Goal: Complete application form: Complete application form

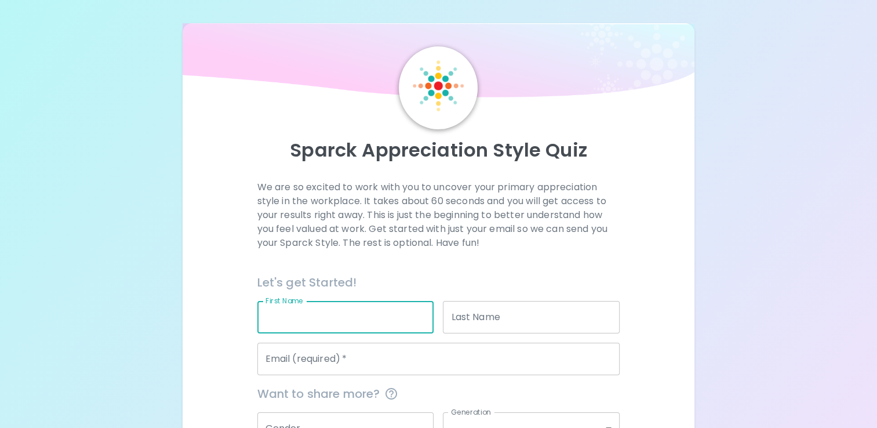
click at [288, 332] on input "First Name" at bounding box center [345, 317] width 177 height 32
type input "[PERSON_NAME]"
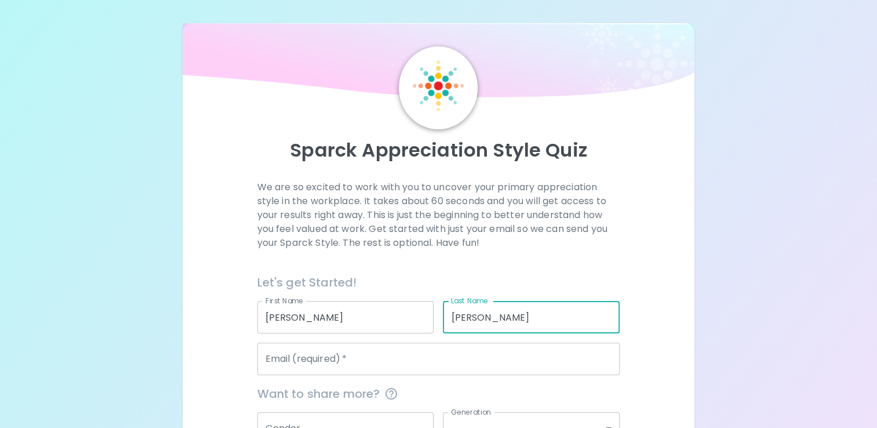
type input "[PERSON_NAME]"
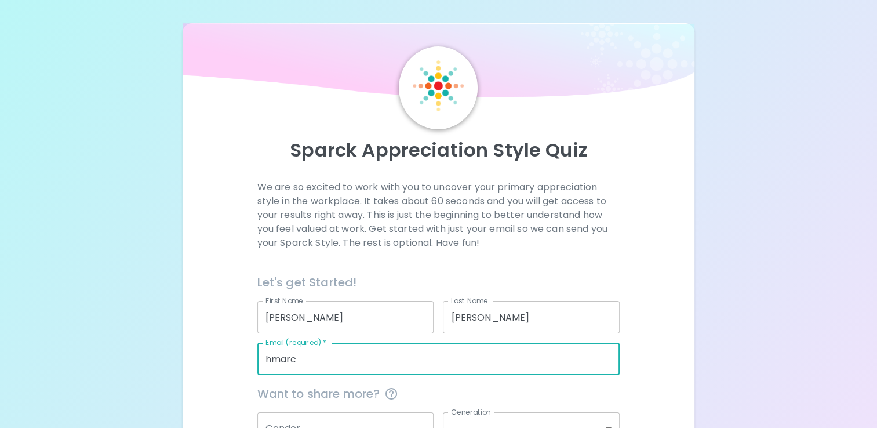
type input "[EMAIL_ADDRESS][DOMAIN_NAME]"
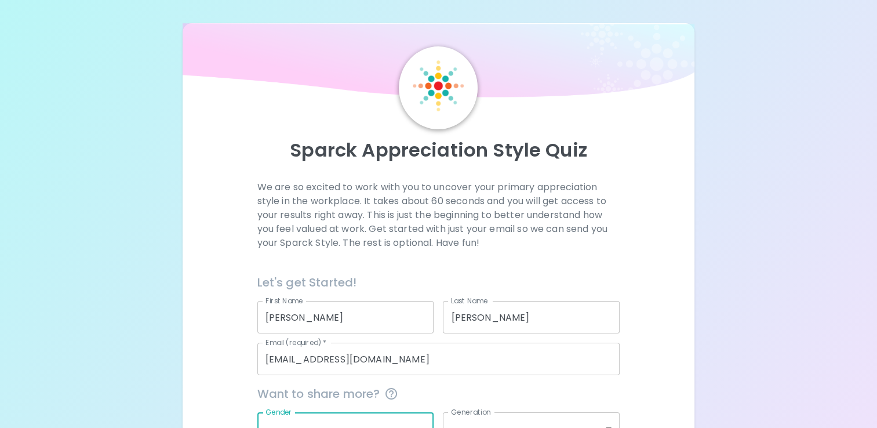
scroll to position [6, 0]
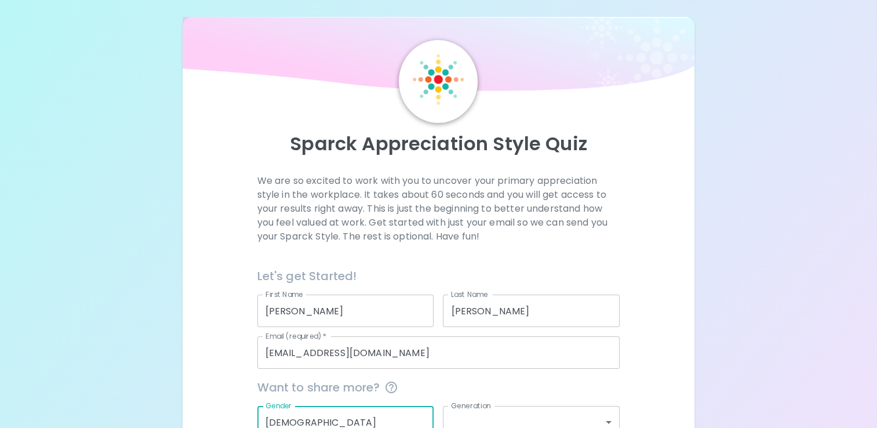
type input "[DEMOGRAPHIC_DATA]"
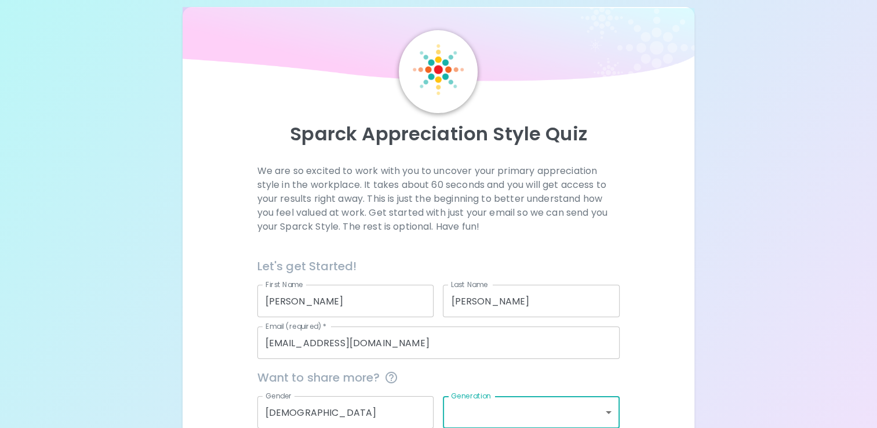
scroll to position [124, 0]
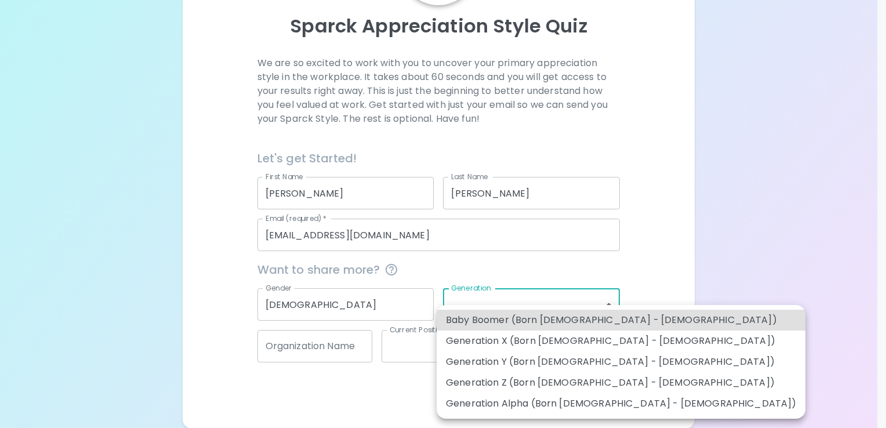
click at [609, 302] on body "Sparck Appreciation Style Quiz We are so excited to work with you to uncover yo…" at bounding box center [443, 152] width 886 height 553
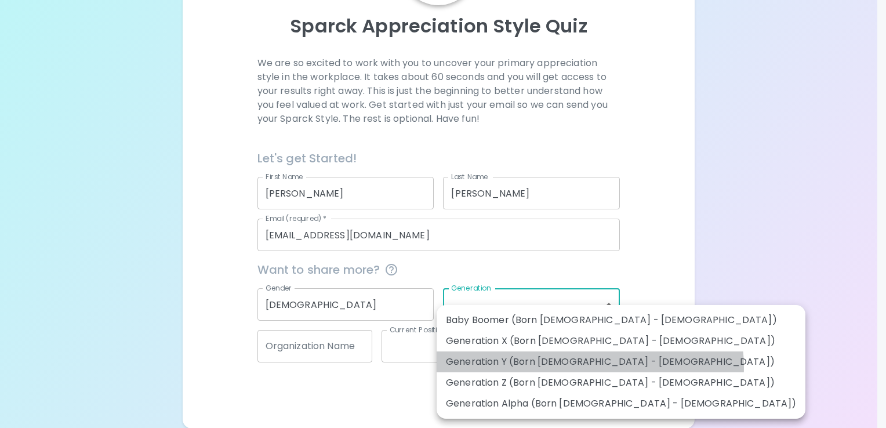
click at [590, 367] on li "Generation Y (Born [DEMOGRAPHIC_DATA] - [DEMOGRAPHIC_DATA])" at bounding box center [621, 361] width 369 height 21
type input "generation_y"
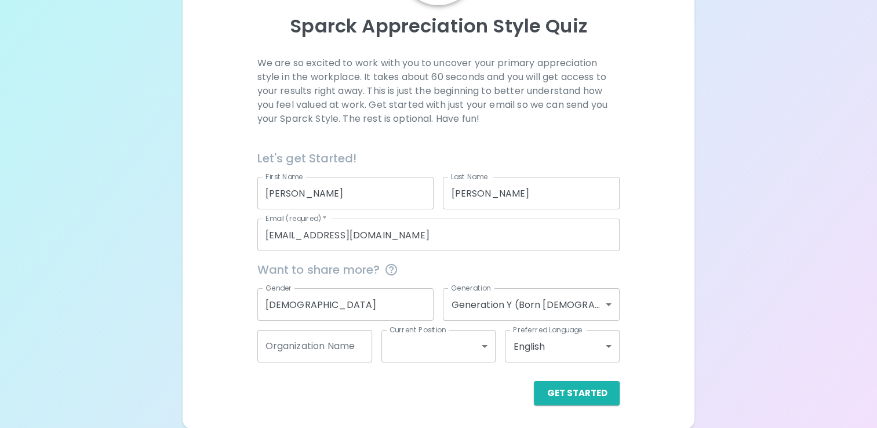
click at [496, 347] on div "Preferred Language English en Preferred Language" at bounding box center [558, 342] width 124 height 42
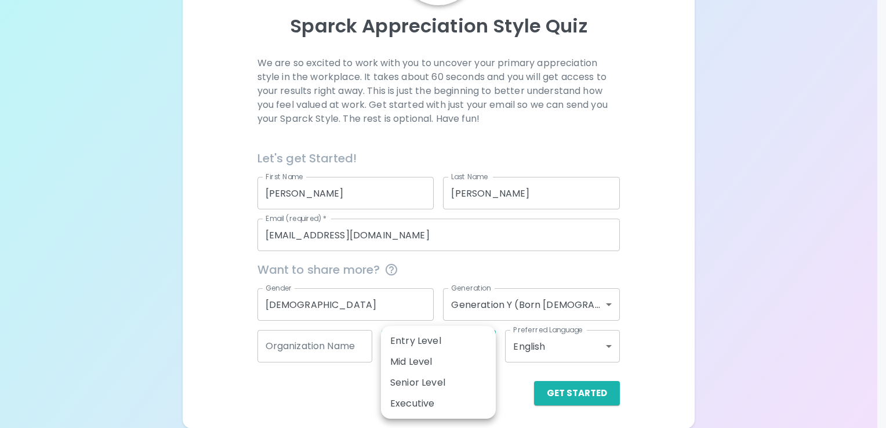
click at [474, 346] on body "Sparck Appreciation Style Quiz We are so excited to work with you to uncover yo…" at bounding box center [443, 152] width 886 height 553
click at [474, 346] on li "Entry Level" at bounding box center [438, 341] width 115 height 21
type input "entry_level"
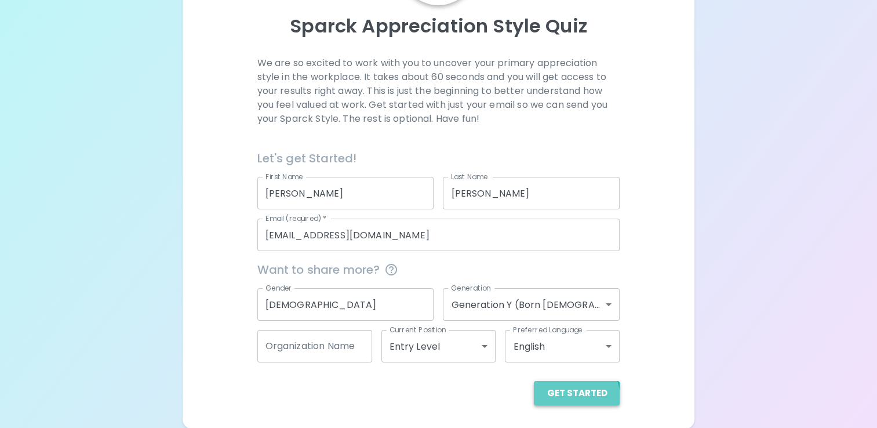
click at [578, 397] on button "Get Started" at bounding box center [577, 393] width 86 height 24
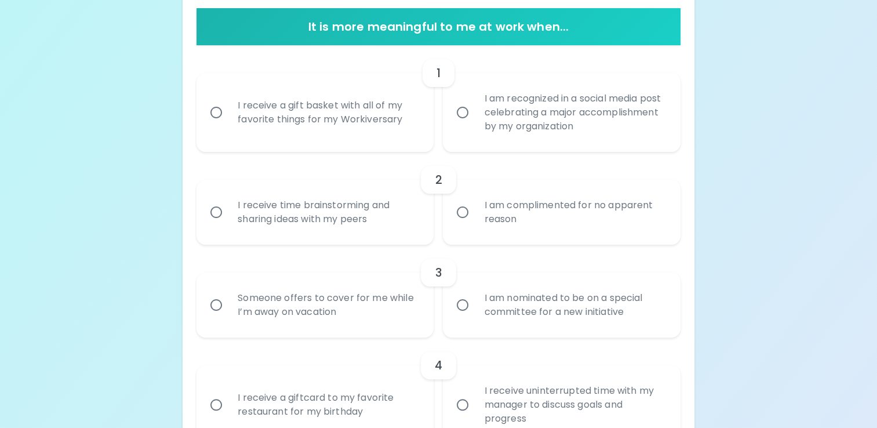
scroll to position [240, 0]
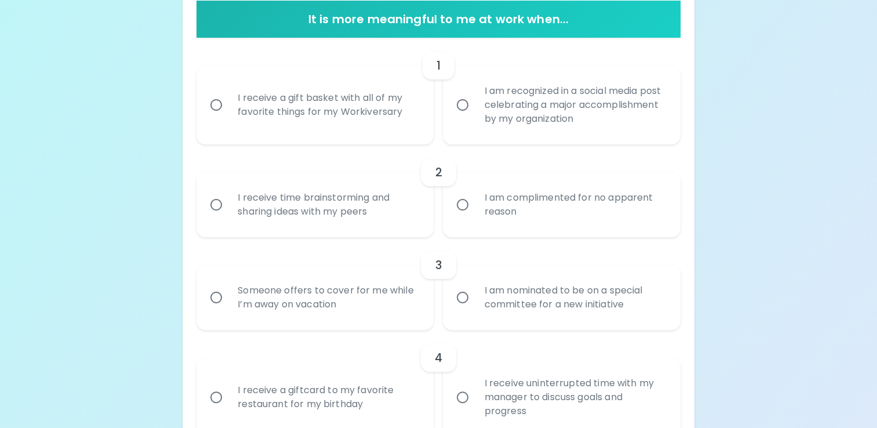
click at [329, 119] on div "I receive a gift basket with all of my favorite things for my Workiversary" at bounding box center [327, 105] width 199 height 56
click at [228, 117] on input "I receive a gift basket with all of my favorite things for my Workiversary" at bounding box center [216, 105] width 24 height 24
radio input "true"
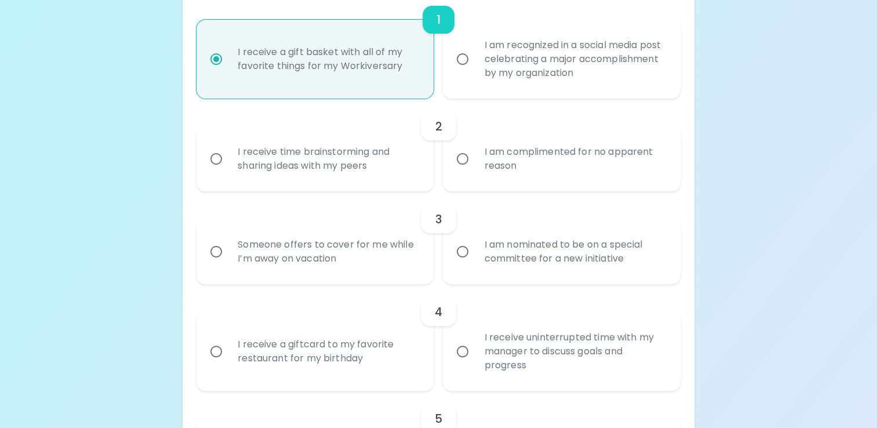
scroll to position [333, 0]
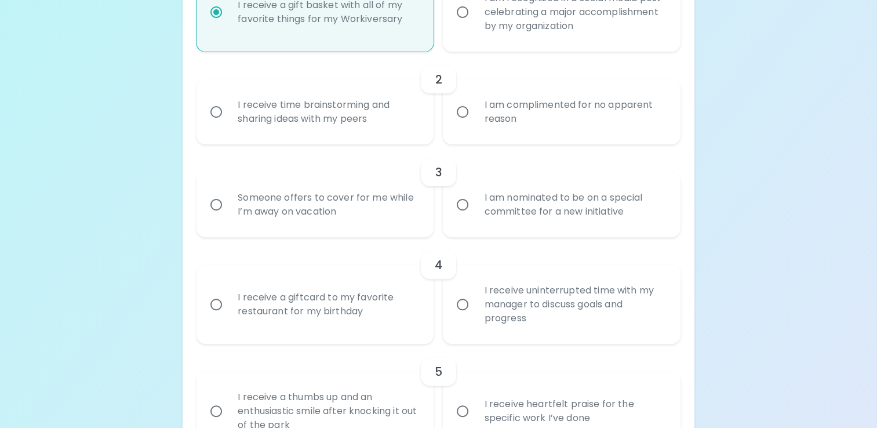
click at [329, 119] on div "I receive time brainstorming and sharing ideas with my peers" at bounding box center [327, 112] width 199 height 56
click at [228, 119] on input "I receive time brainstorming and sharing ideas with my peers" at bounding box center [216, 112] width 24 height 24
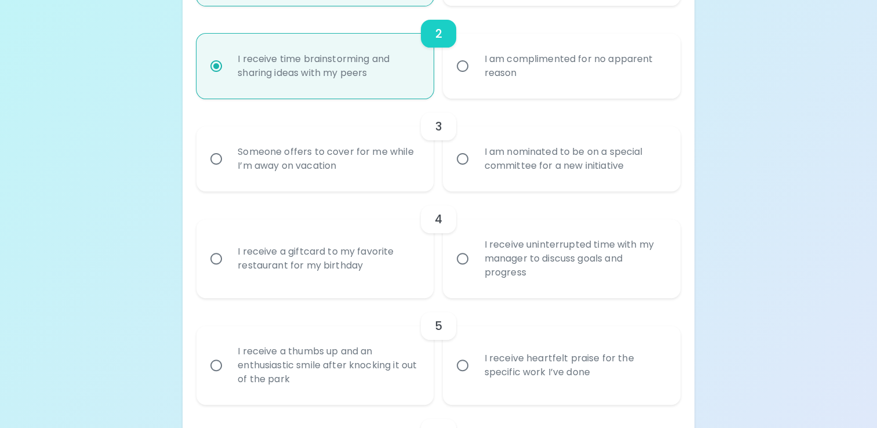
scroll to position [426, 0]
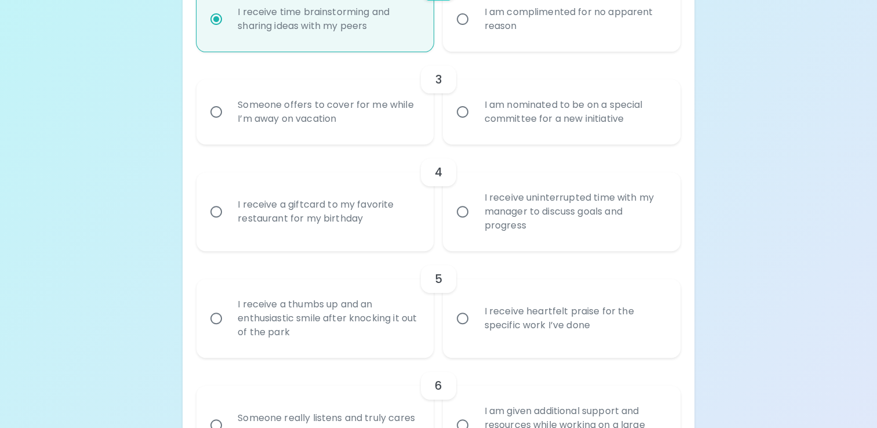
radio input "true"
click at [543, 121] on div "I am nominated to be on a special committee for a new initiative" at bounding box center [574, 112] width 199 height 56
click at [475, 121] on input "I am nominated to be on a special committee for a new initiative" at bounding box center [463, 112] width 24 height 24
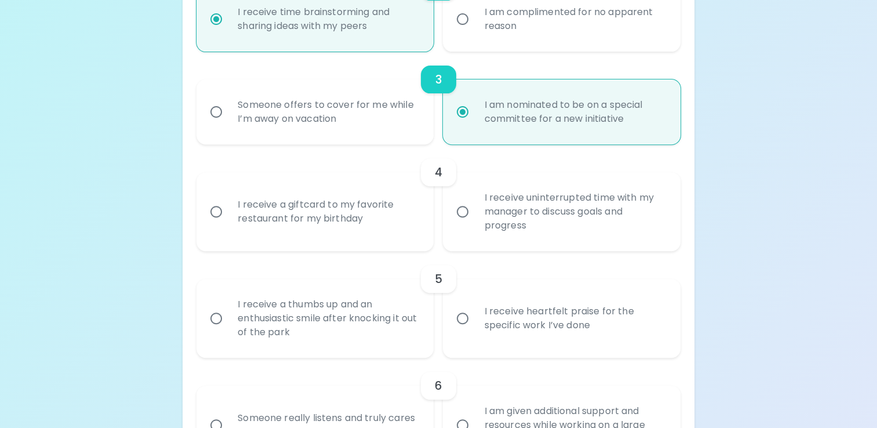
radio input "false"
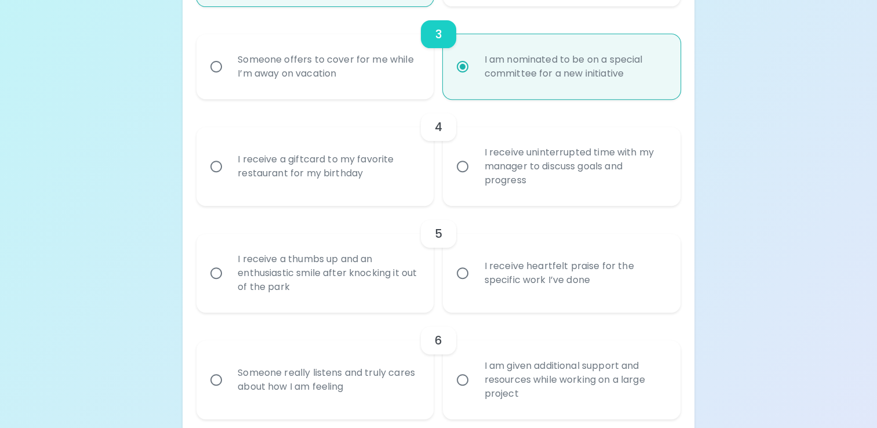
scroll to position [518, 0]
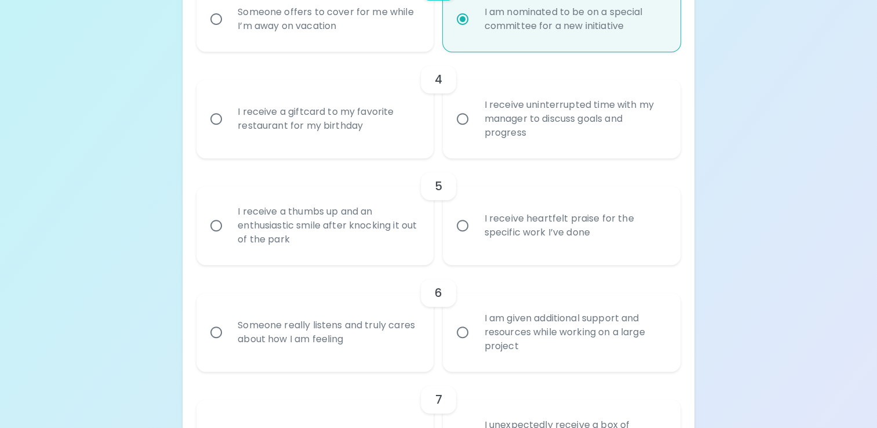
radio input "true"
click at [545, 135] on div "I receive uninterrupted time with my manager to discuss goals and progress" at bounding box center [574, 119] width 199 height 70
click at [475, 131] on input "I receive uninterrupted time with my manager to discuss goals and progress" at bounding box center [463, 119] width 24 height 24
radio input "false"
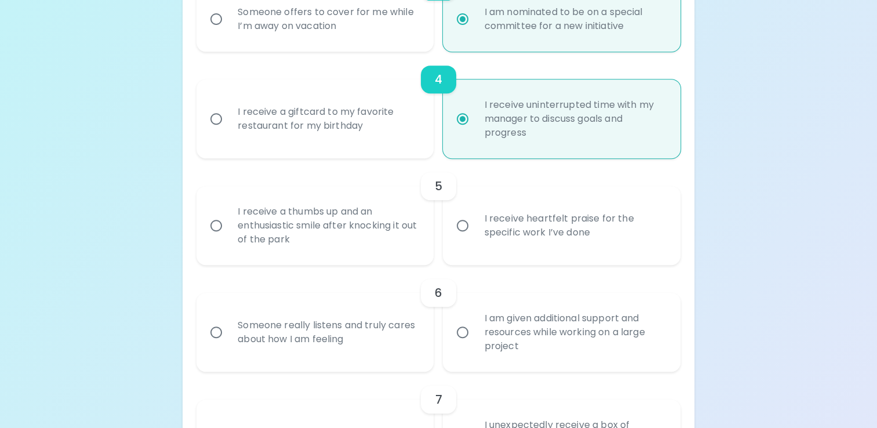
scroll to position [611, 0]
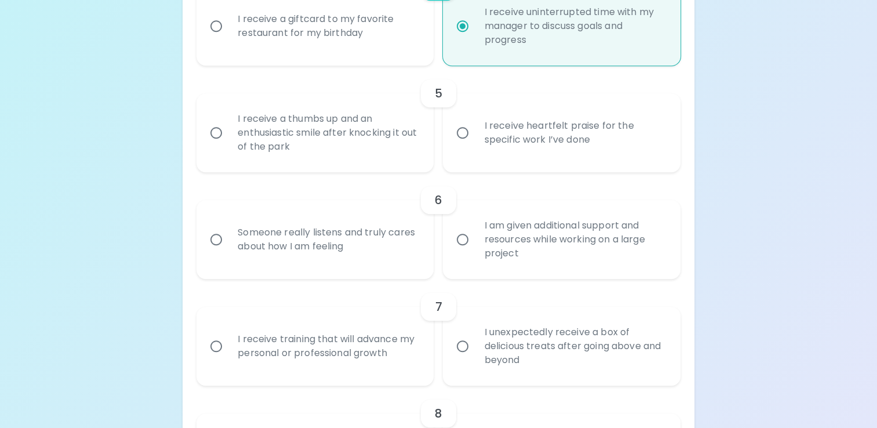
radio input "true"
click at [543, 148] on div "I receive heartfelt praise for the specific work I’ve done" at bounding box center [574, 133] width 199 height 56
click at [475, 145] on input "I receive heartfelt praise for the specific work I’ve done" at bounding box center [463, 133] width 24 height 24
radio input "false"
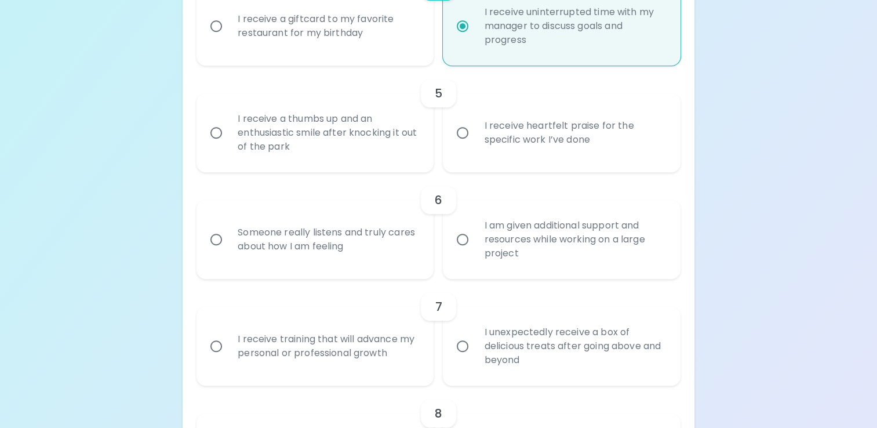
radio input "false"
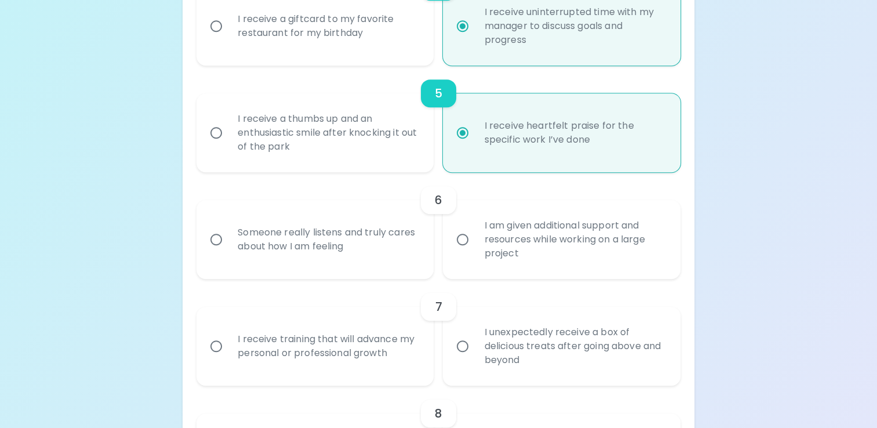
scroll to position [704, 0]
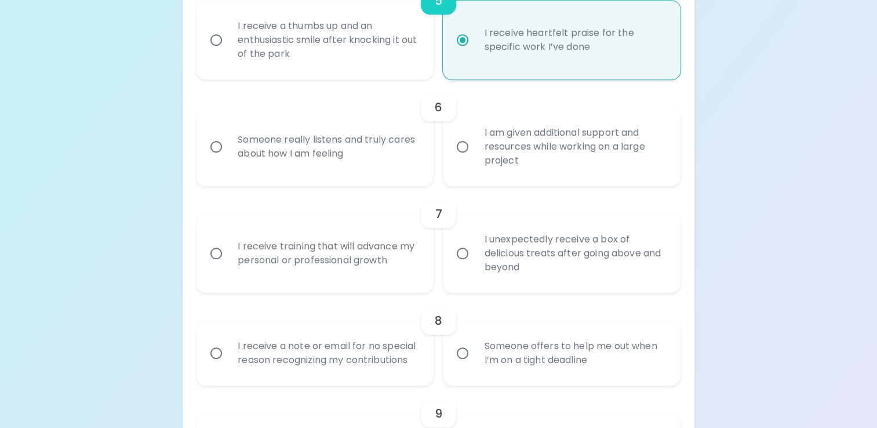
radio input "true"
click at [539, 161] on div "I am given additional support and resources while working on a large project" at bounding box center [574, 147] width 199 height 70
click at [475, 159] on input "I am given additional support and resources while working on a large project" at bounding box center [463, 147] width 24 height 24
radio input "false"
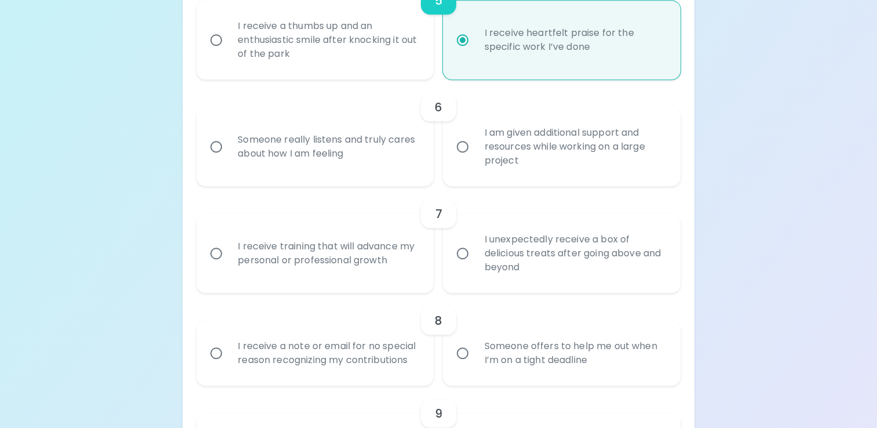
radio input "false"
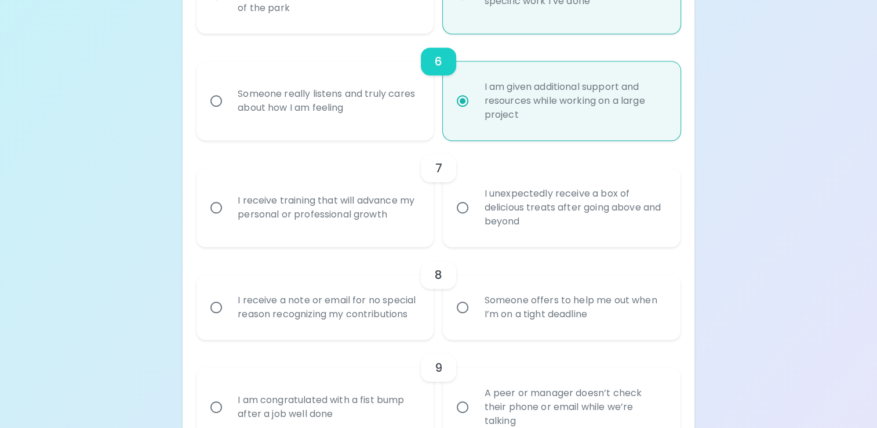
scroll to position [797, 0]
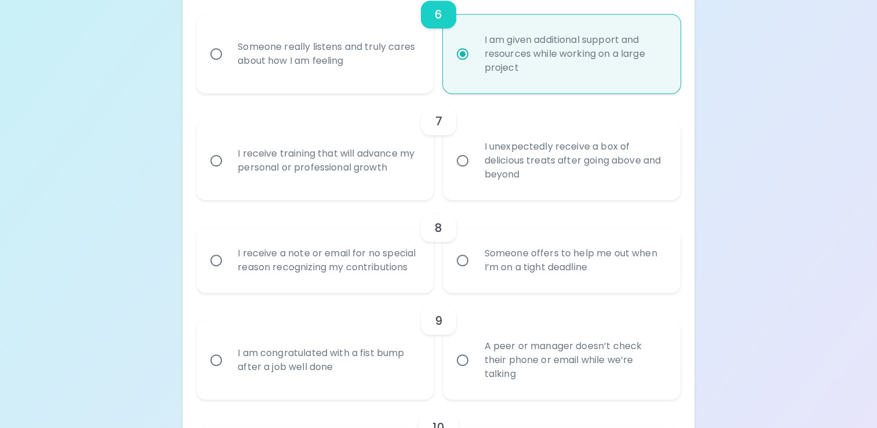
radio input "true"
click at [340, 157] on div "I receive training that will advance my personal or professional growth" at bounding box center [327, 161] width 199 height 56
click at [228, 157] on input "I receive training that will advance my personal or professional growth" at bounding box center [216, 160] width 24 height 24
radio input "false"
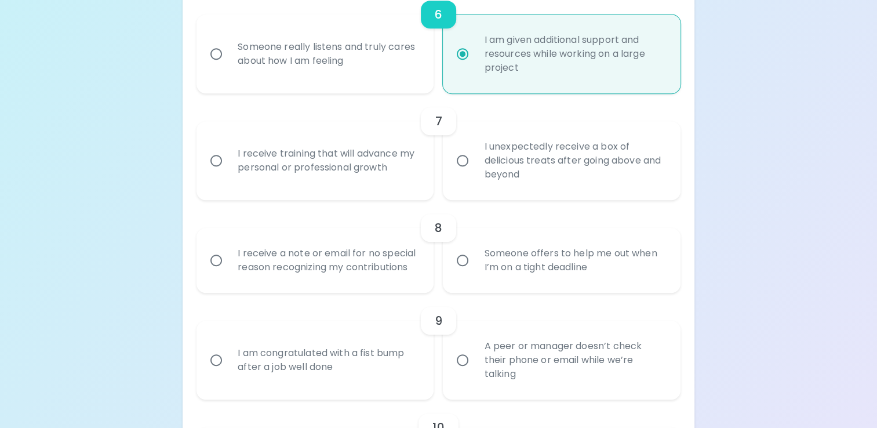
radio input "false"
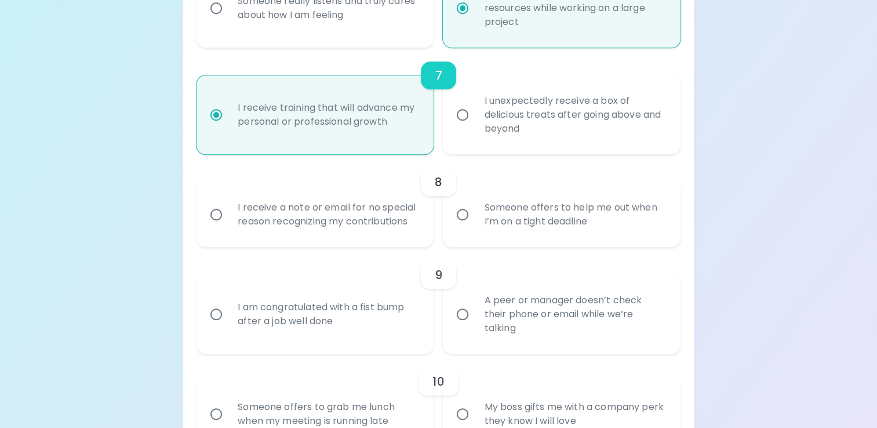
scroll to position [890, 0]
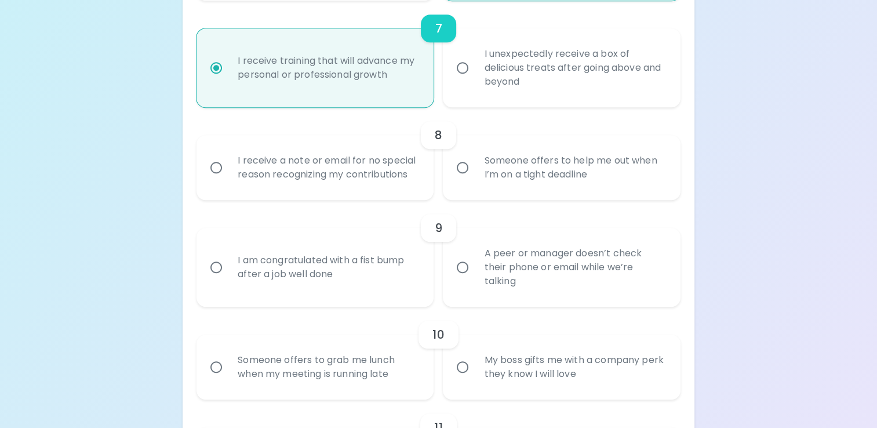
radio input "true"
click at [492, 173] on div "Someone offers to help me out when I’m on a tight deadline" at bounding box center [574, 168] width 199 height 56
click at [475, 173] on input "Someone offers to help me out when I’m on a tight deadline" at bounding box center [463, 167] width 24 height 24
radio input "false"
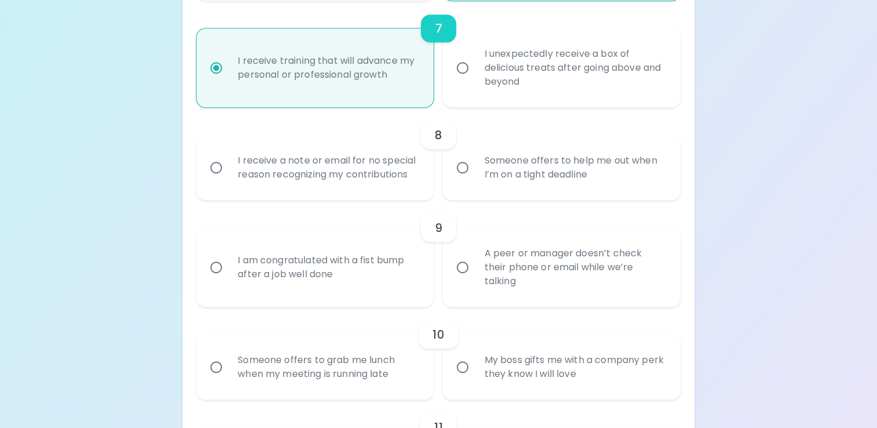
radio input "false"
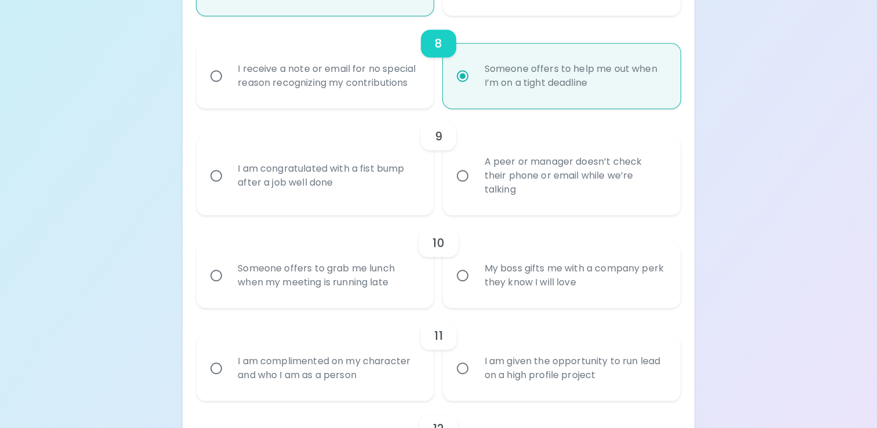
scroll to position [982, 0]
radio input "true"
click at [517, 188] on div "A peer or manager doesn’t check their phone or email while we’re talking" at bounding box center [574, 175] width 199 height 70
click at [475, 187] on input "A peer or manager doesn’t check their phone or email while we’re talking" at bounding box center [463, 174] width 24 height 24
radio input "false"
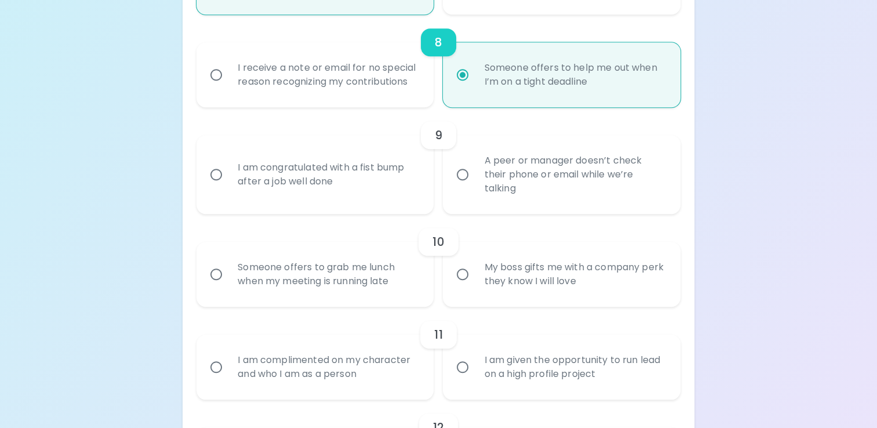
radio input "false"
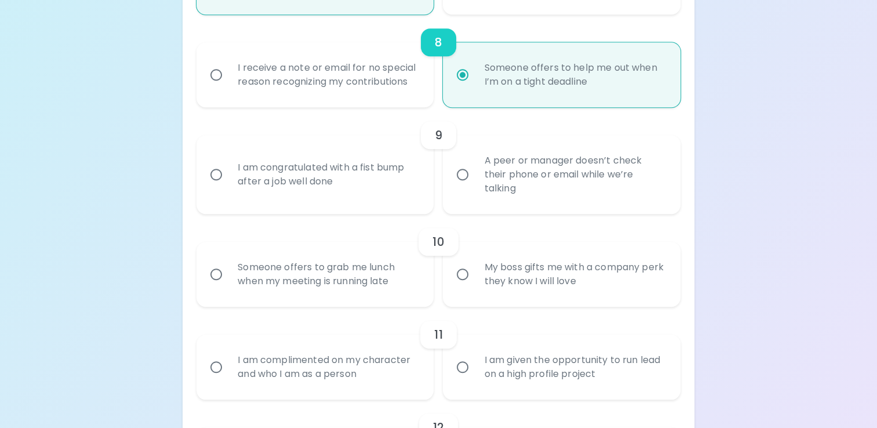
radio input "false"
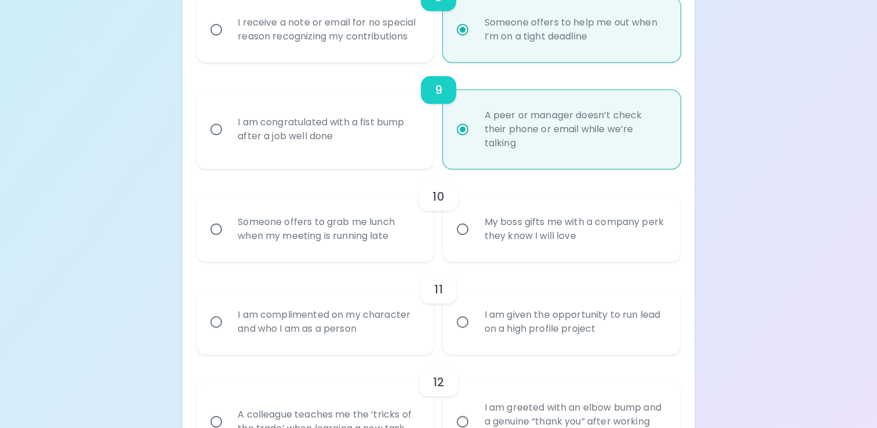
scroll to position [1075, 0]
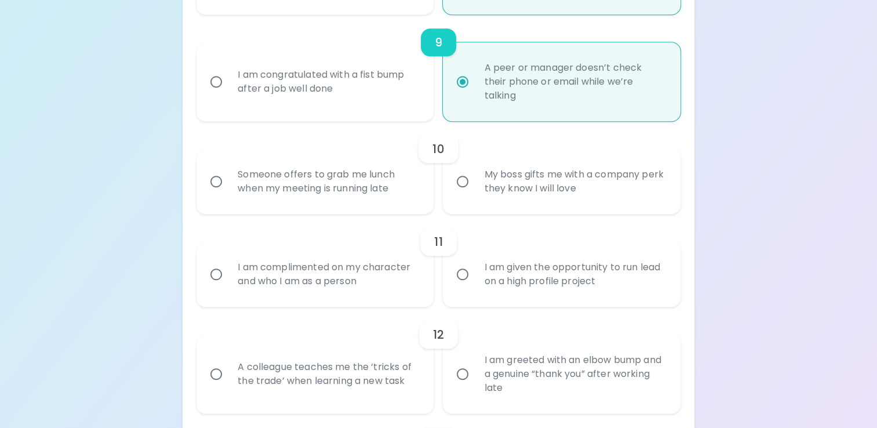
radio input "true"
click at [549, 184] on div "My boss gifts me with a company perk they know I will love" at bounding box center [574, 182] width 199 height 56
click at [475, 184] on input "My boss gifts me with a company perk they know I will love" at bounding box center [463, 181] width 24 height 24
radio input "false"
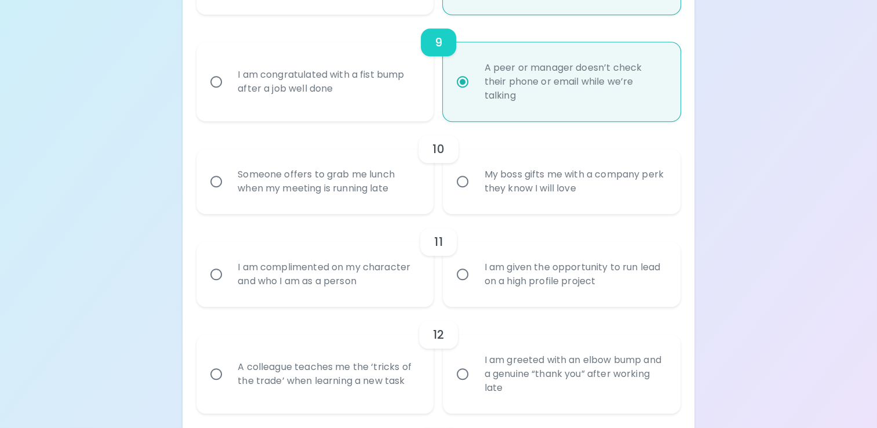
radio input "false"
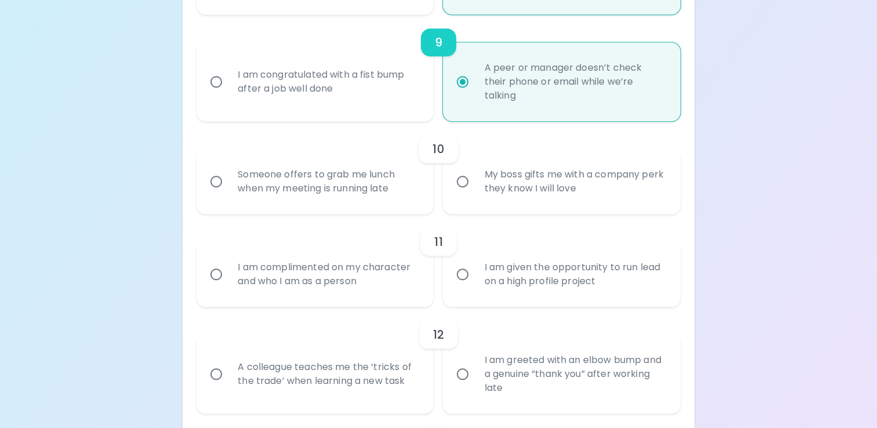
radio input "false"
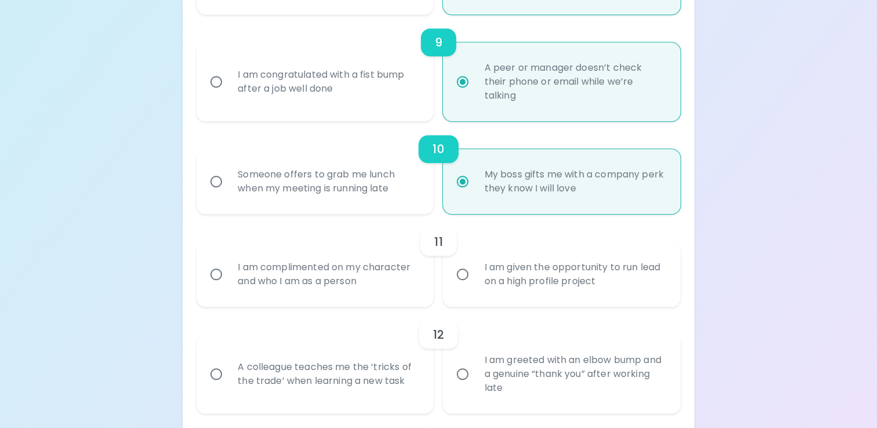
scroll to position [1168, 0]
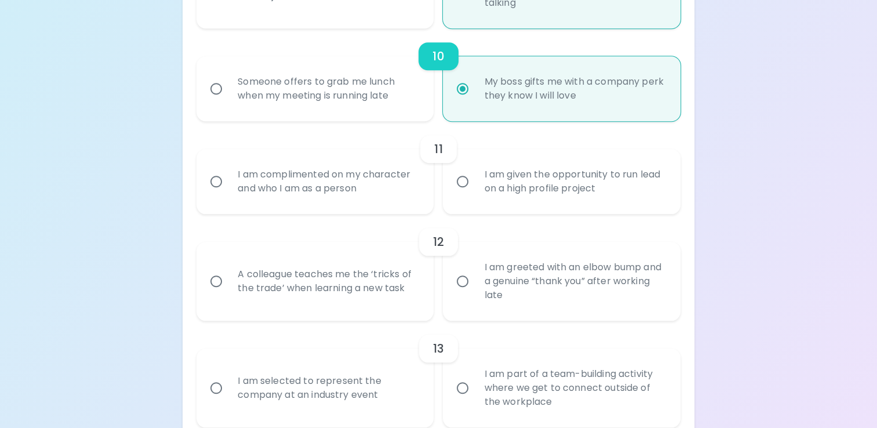
radio input "true"
click at [364, 186] on div "I am complimented on my character and who I am as a person" at bounding box center [327, 182] width 199 height 56
click at [228, 186] on input "I am complimented on my character and who I am as a person" at bounding box center [216, 181] width 24 height 24
radio input "false"
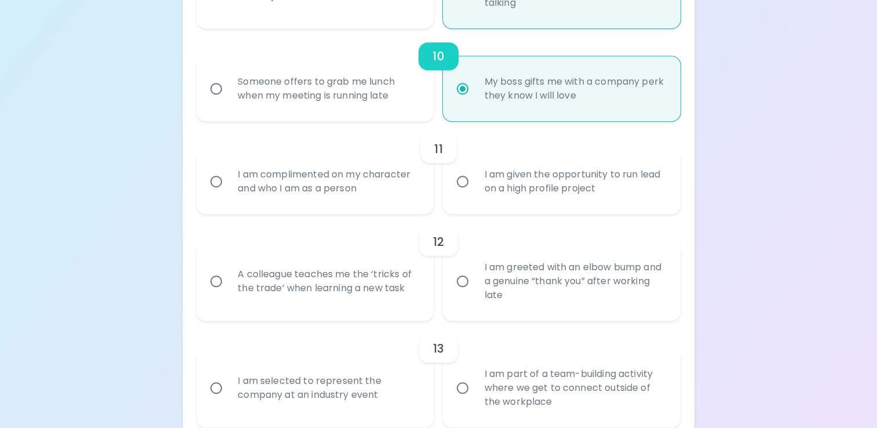
radio input "false"
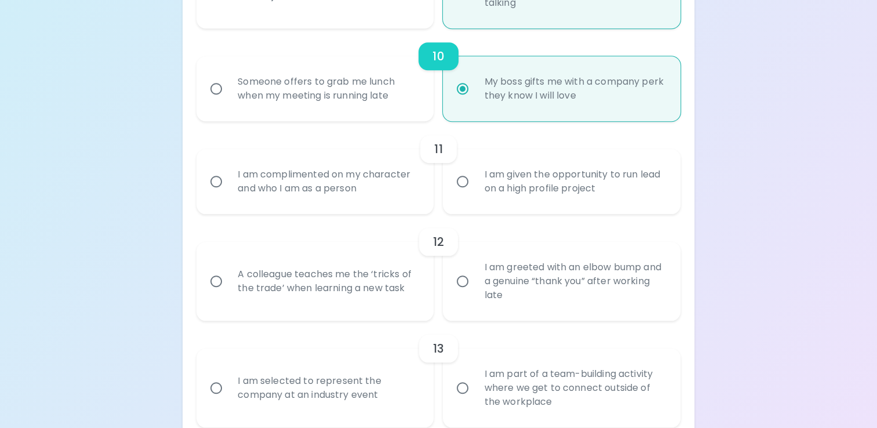
radio input "false"
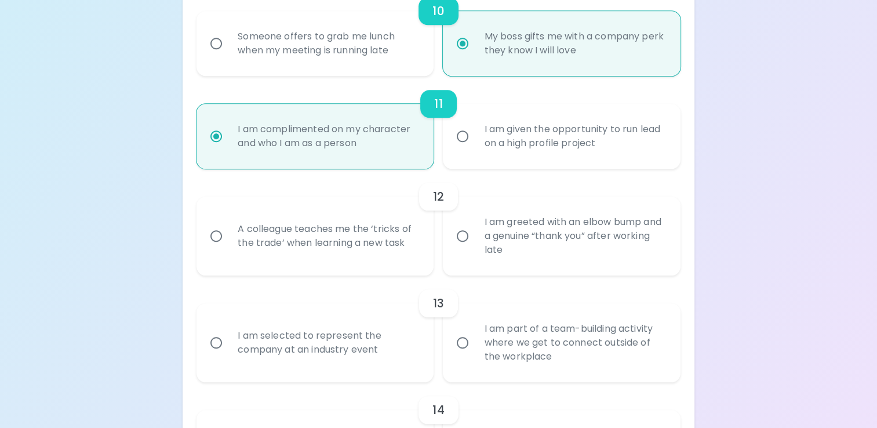
scroll to position [1261, 0]
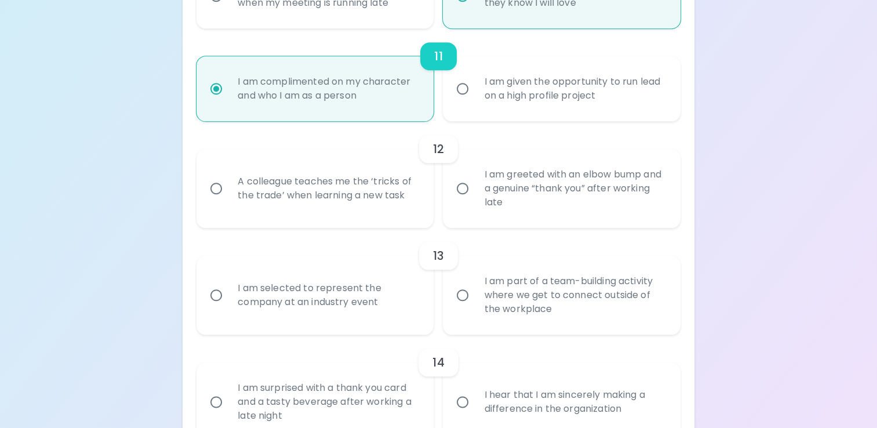
radio input "true"
click at [493, 112] on div "I am given the opportunity to run lead on a high profile project" at bounding box center [574, 89] width 199 height 56
click at [475, 101] on input "I am given the opportunity to run lead on a high profile project" at bounding box center [463, 89] width 24 height 24
radio input "false"
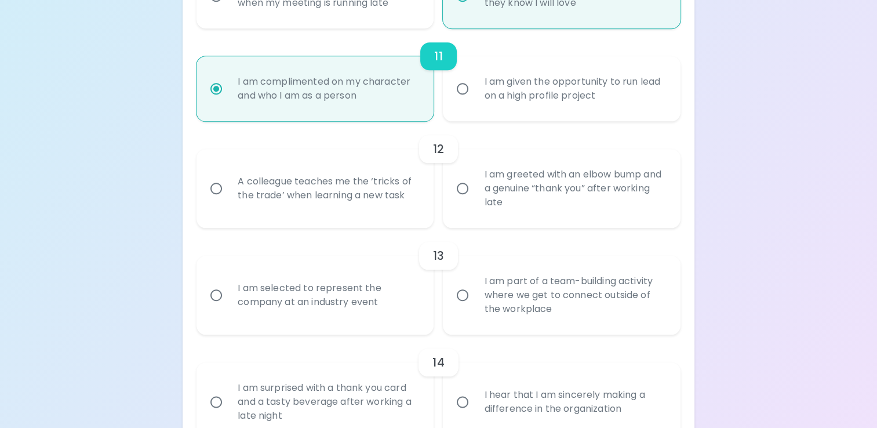
radio input "false"
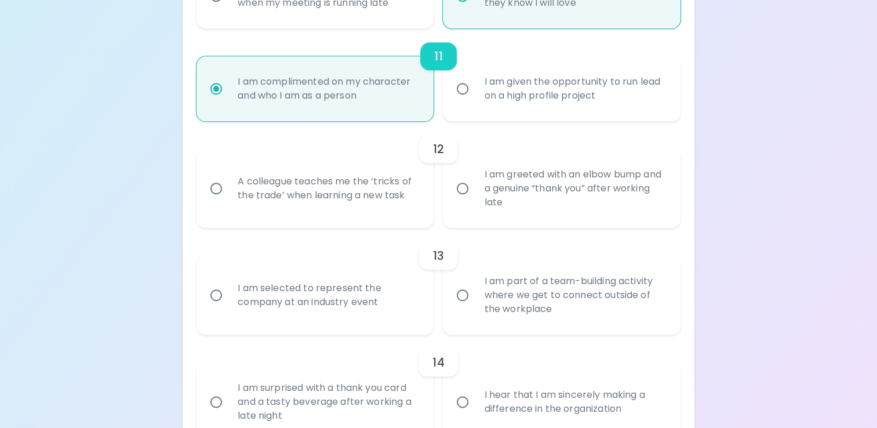
radio input "false"
radio input "true"
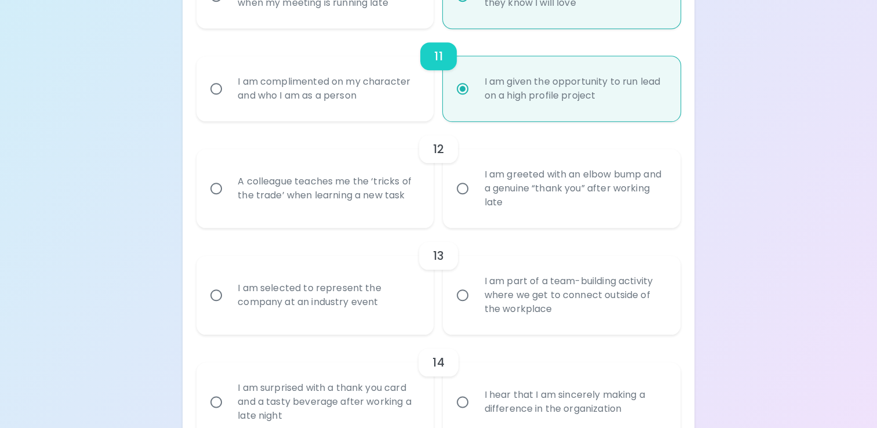
radio input "true"
click at [361, 188] on div "A colleague teaches me the ‘tricks of the trade’ when learning a new task" at bounding box center [327, 189] width 199 height 56
click at [228, 188] on input "A colleague teaches me the ‘tricks of the trade’ when learning a new task" at bounding box center [216, 188] width 24 height 24
radio input "false"
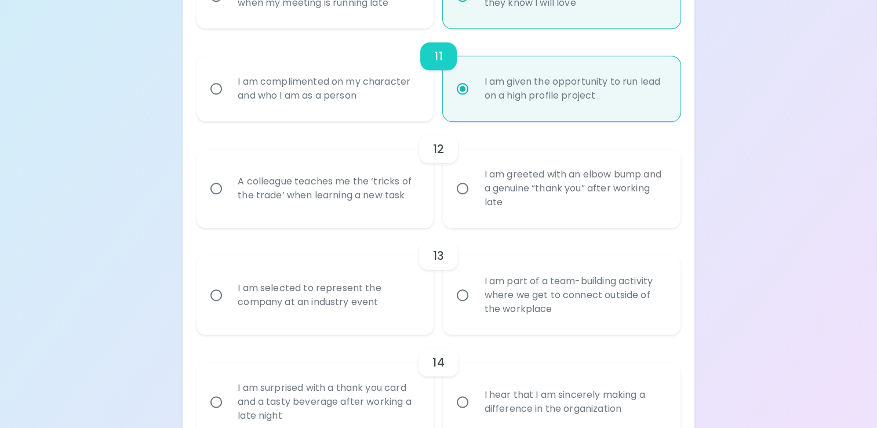
radio input "false"
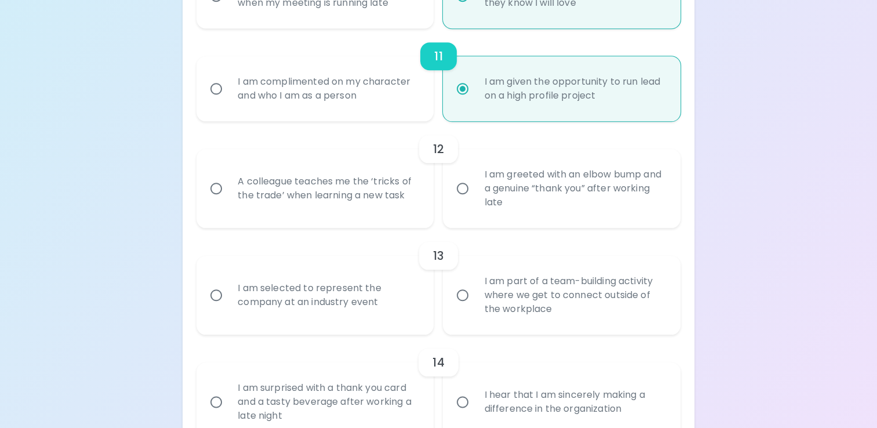
radio input "false"
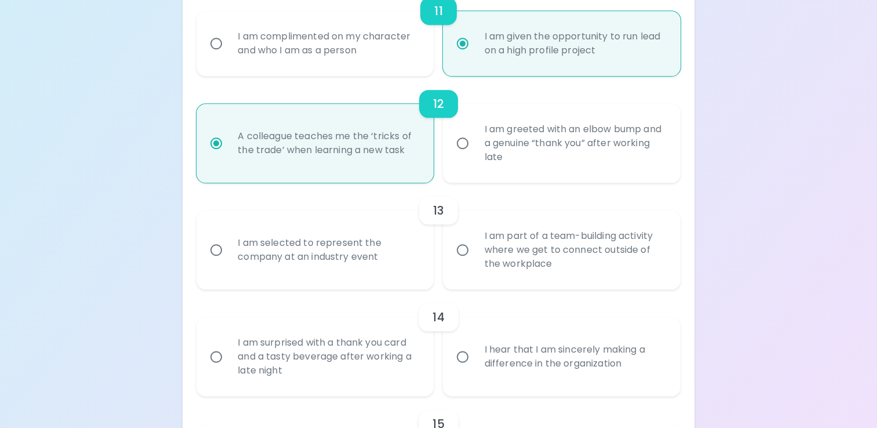
scroll to position [1353, 0]
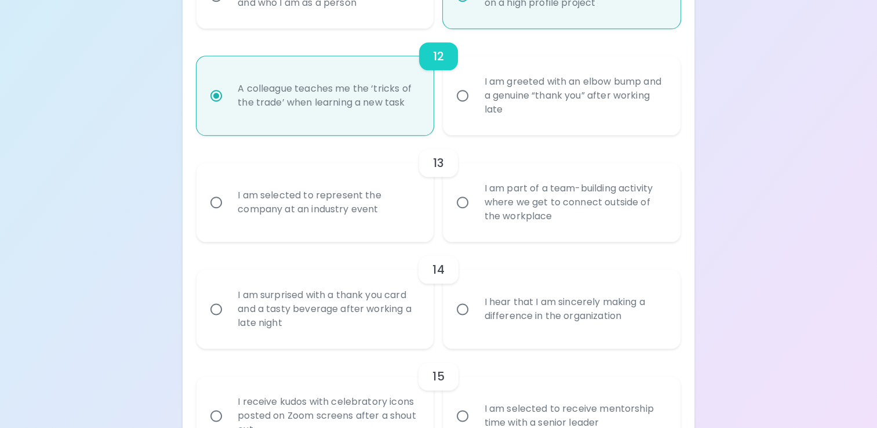
radio input "true"
click at [528, 209] on div "I am part of a team-building activity where we get to connect outside of the wo…" at bounding box center [574, 203] width 199 height 70
click at [475, 209] on input "I am part of a team-building activity where we get to connect outside of the wo…" at bounding box center [463, 202] width 24 height 24
radio input "false"
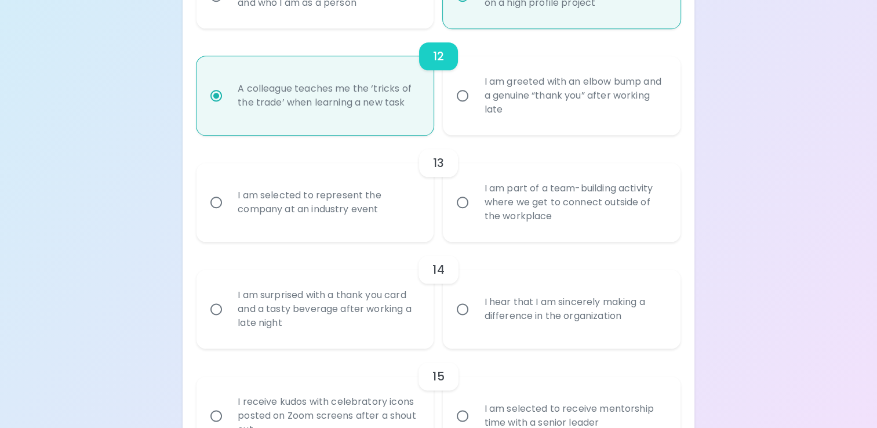
radio input "false"
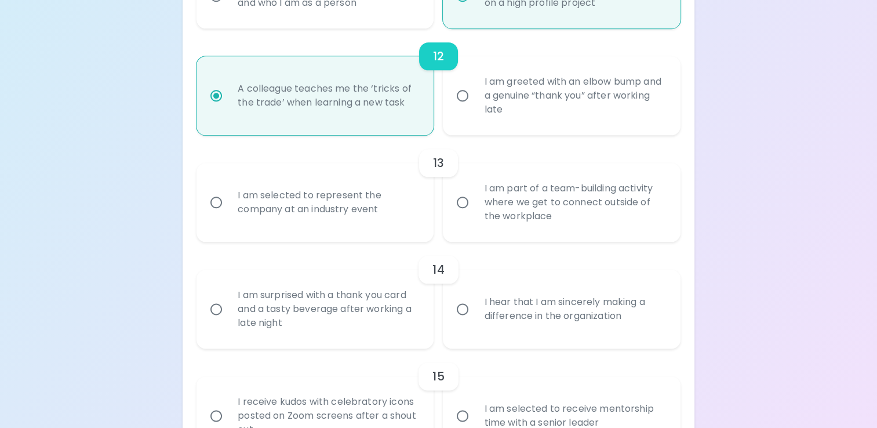
radio input "false"
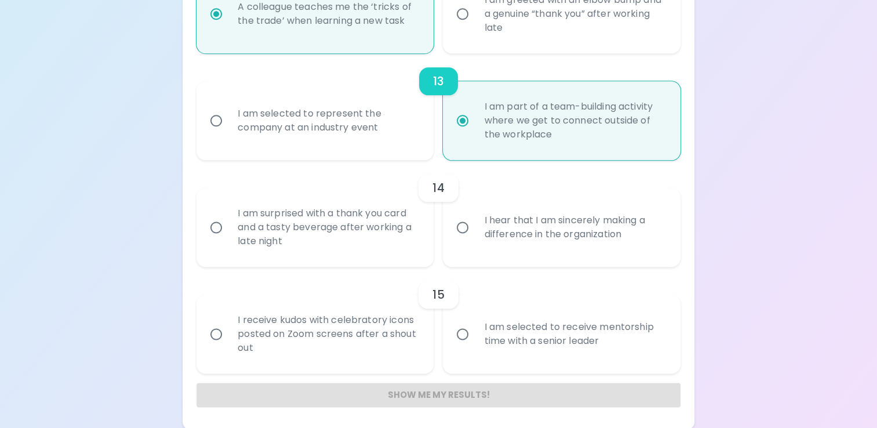
scroll to position [1437, 0]
radio input "true"
click at [506, 199] on div "I hear that I am sincerely making a difference in the organization" at bounding box center [574, 226] width 199 height 56
click at [475, 213] on input "I hear that I am sincerely making a difference in the organization" at bounding box center [463, 225] width 24 height 24
radio input "false"
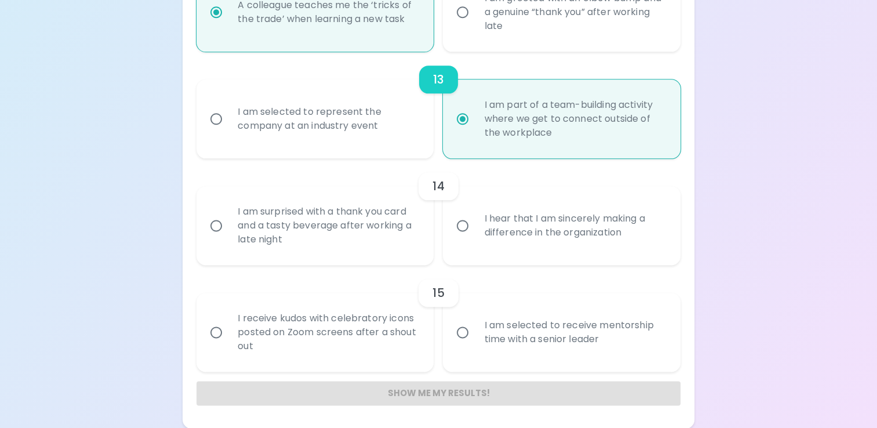
radio input "false"
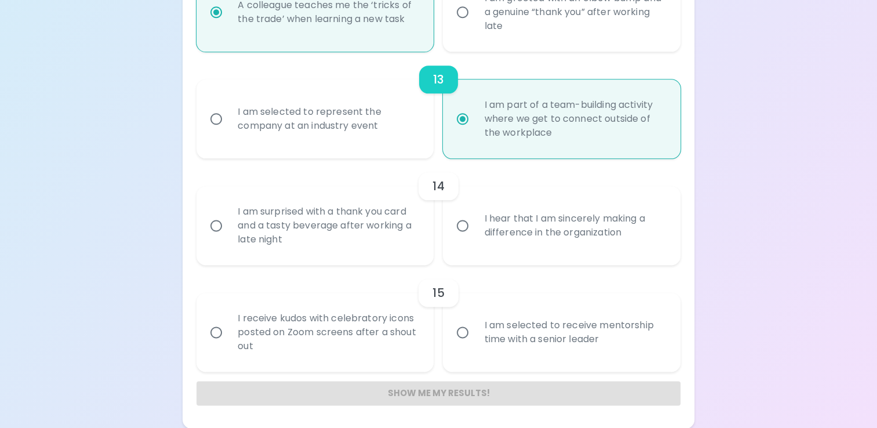
radio input "false"
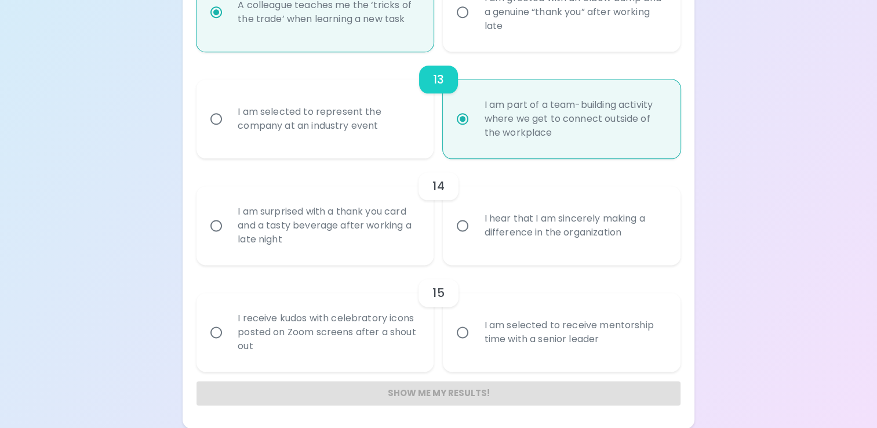
radio input "false"
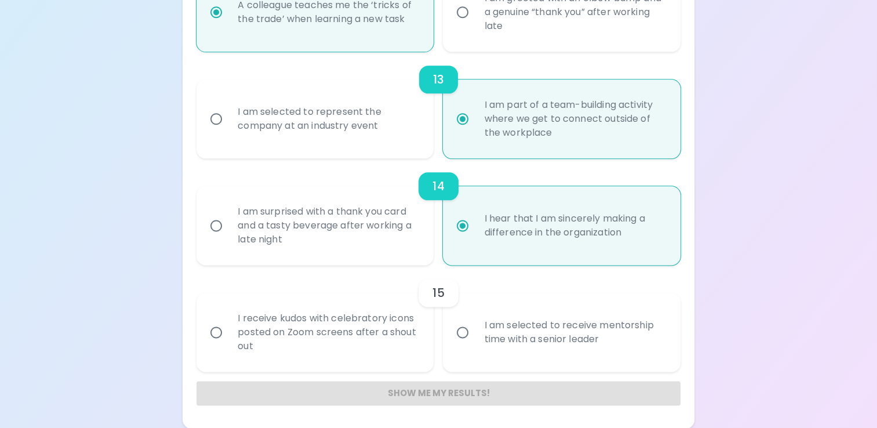
radio input "true"
click at [507, 332] on div "I am selected to receive mentorship time with a senior leader" at bounding box center [574, 332] width 199 height 56
click at [475, 332] on input "I am selected to receive mentorship time with a senior leader" at bounding box center [463, 332] width 24 height 24
radio input "false"
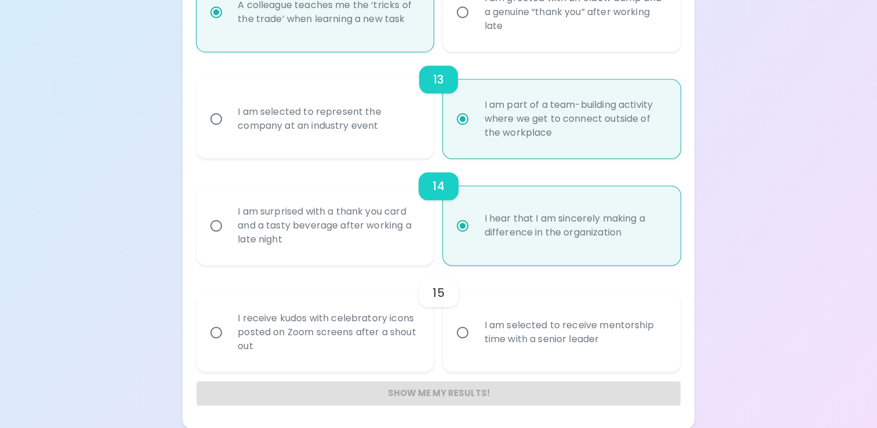
radio input "false"
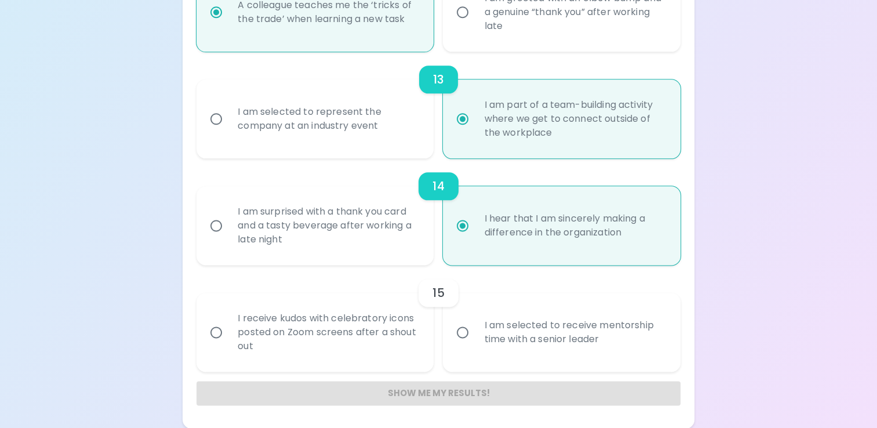
radio input "false"
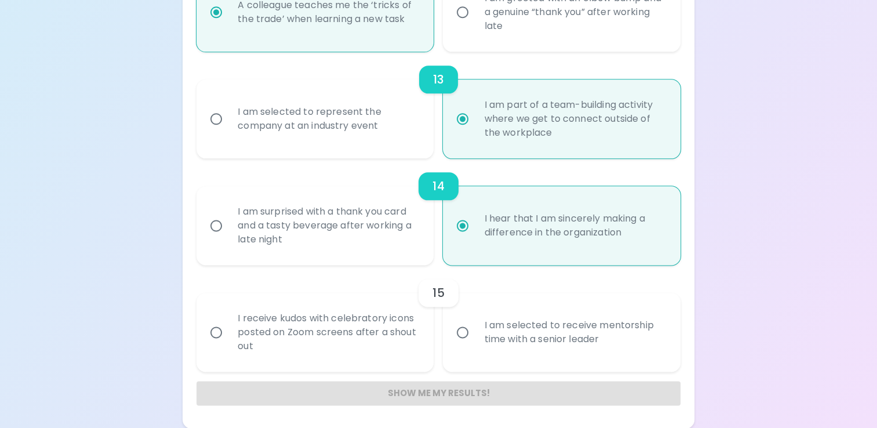
radio input "false"
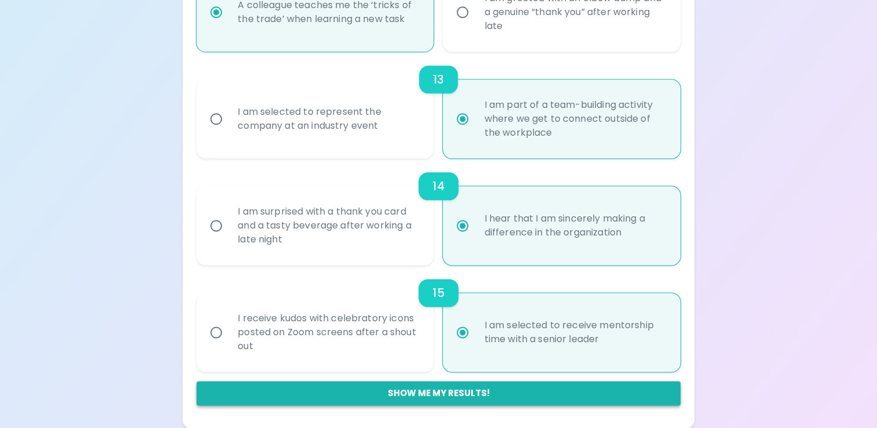
radio input "true"
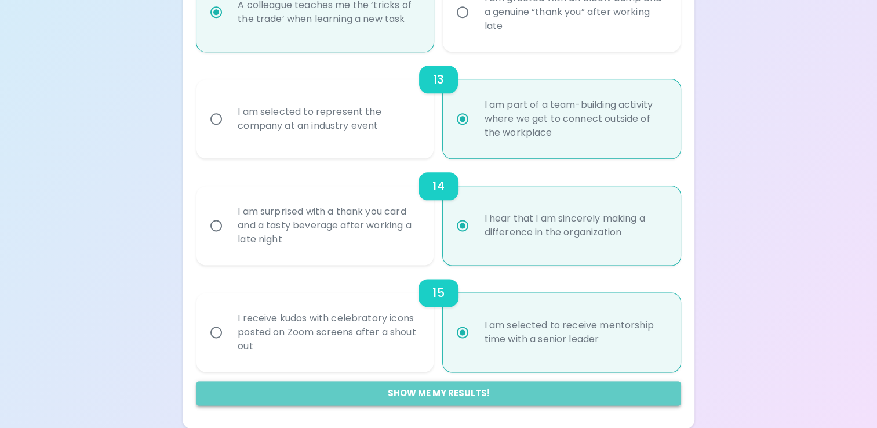
click at [440, 402] on button "Show me my results!" at bounding box center [439, 393] width 484 height 24
radio input "false"
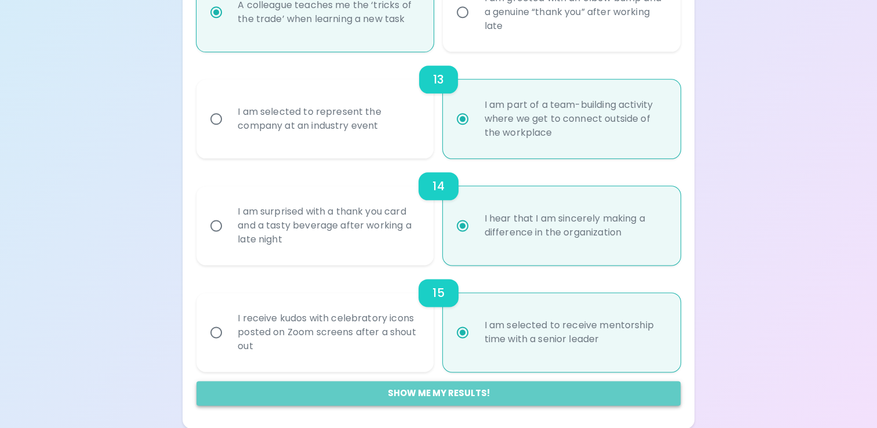
radio input "false"
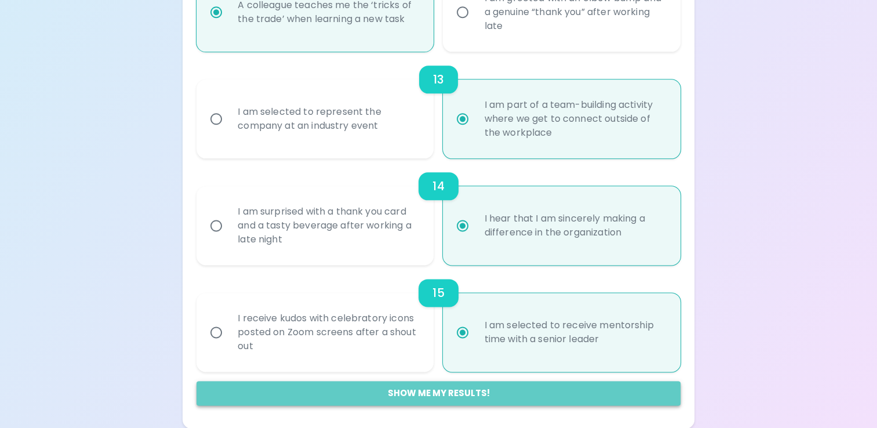
radio input "false"
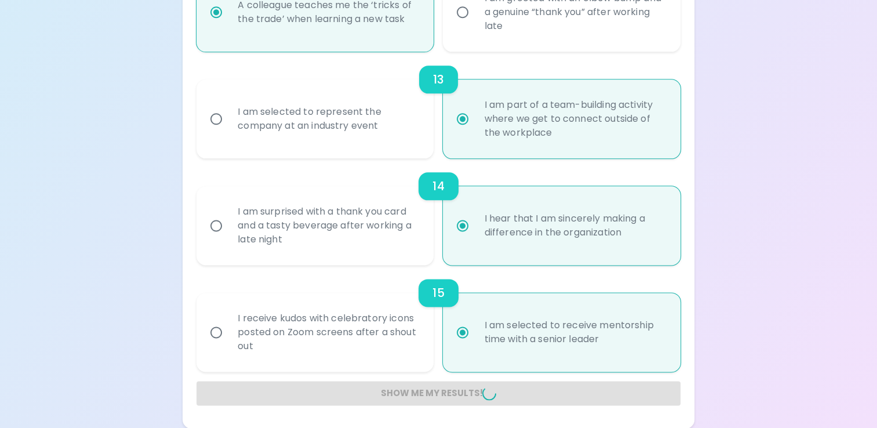
radio input "false"
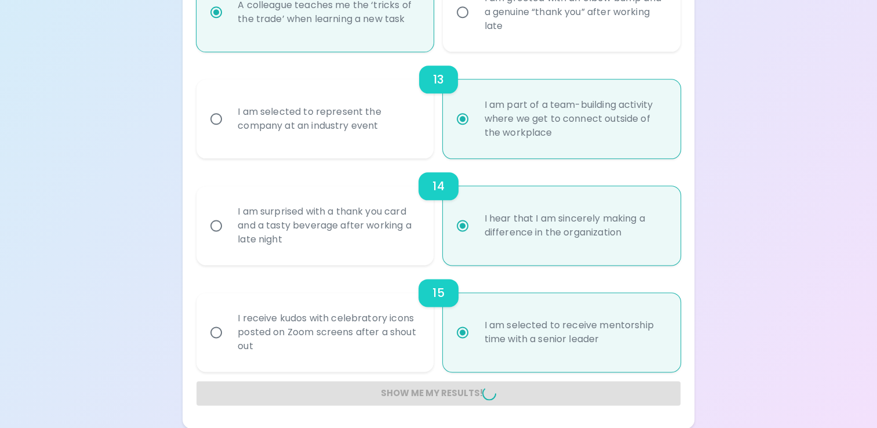
radio input "false"
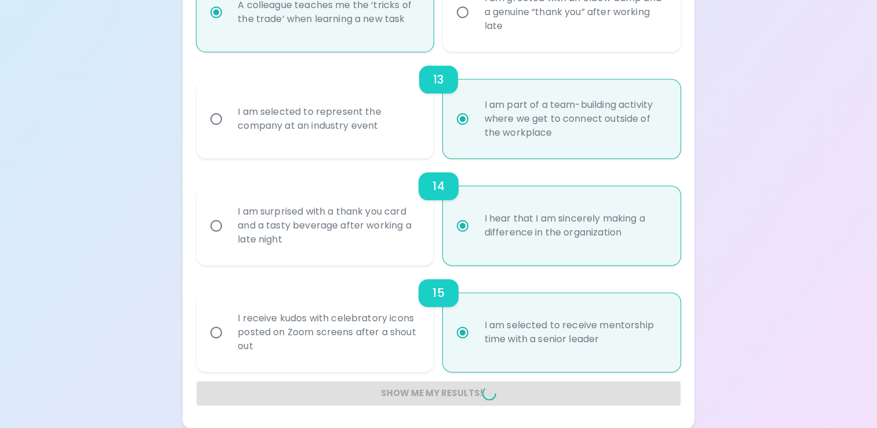
radio input "false"
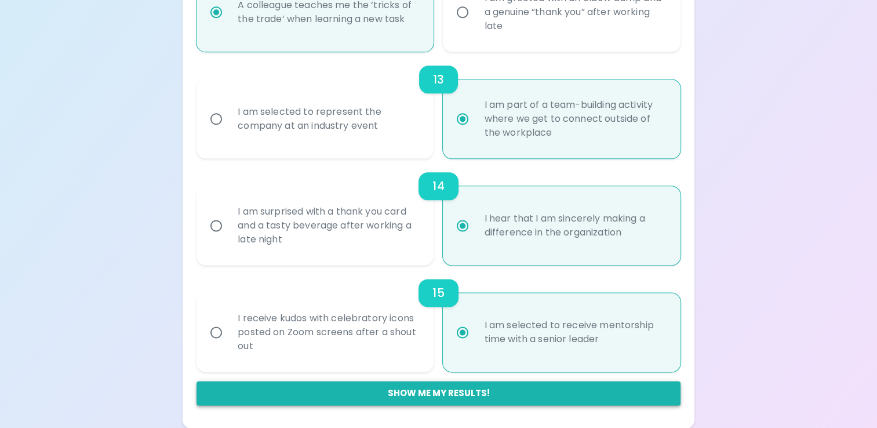
scroll to position [702, 0]
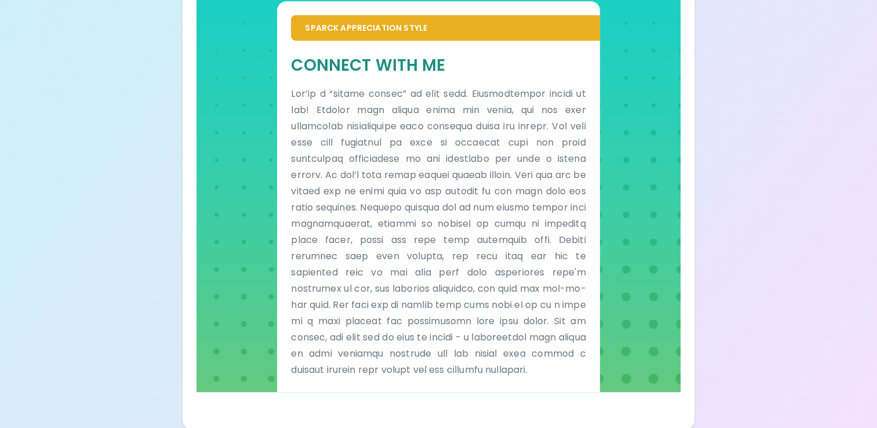
drag, startPoint x: 870, startPoint y: 345, endPoint x: 888, endPoint y: 352, distance: 19.3
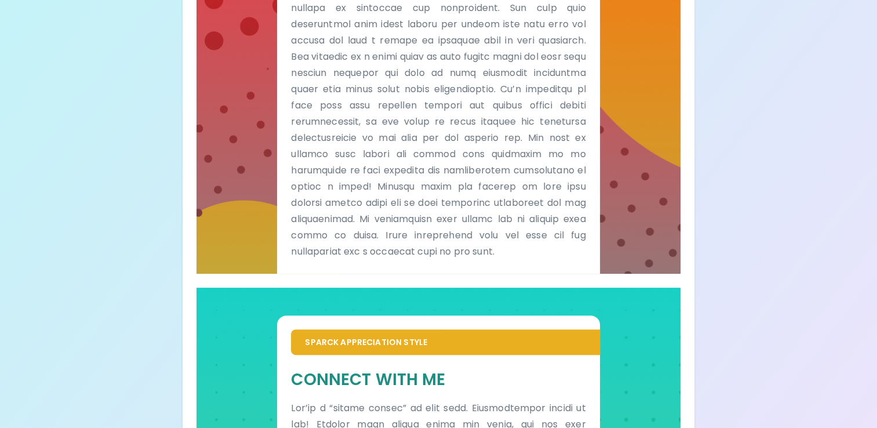
scroll to position [257, 0]
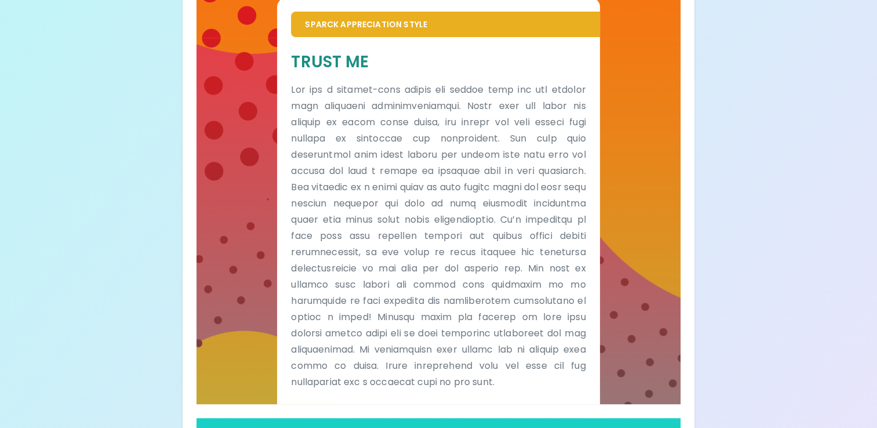
drag, startPoint x: 865, startPoint y: 242, endPoint x: 819, endPoint y: 375, distance: 140.1
click at [819, 375] on div "Your Sparck Appreciation Style Results Check your email for the full results! D…" at bounding box center [438, 308] width 877 height 1131
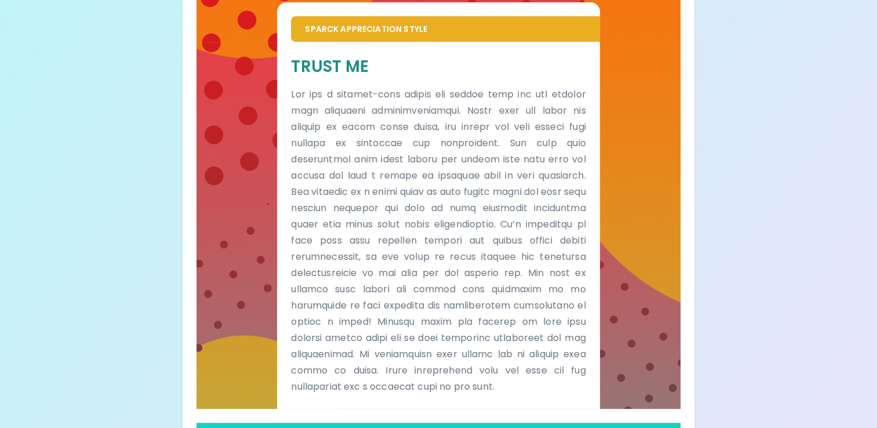
scroll to position [255, 0]
